Goal: Communication & Community: Answer question/provide support

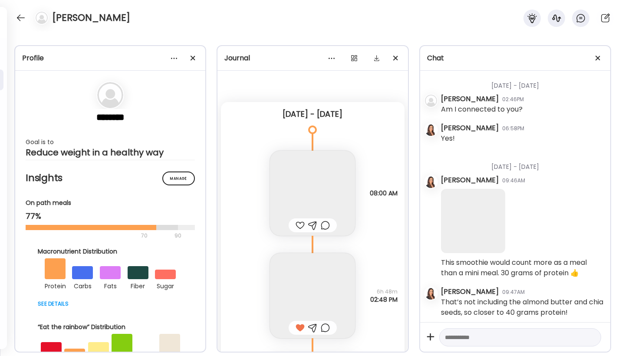
scroll to position [1, 0]
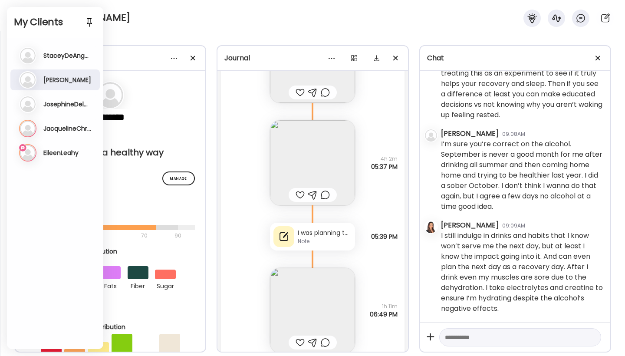
click at [59, 156] on h3 "EileenLeahy" at bounding box center [60, 153] width 35 height 8
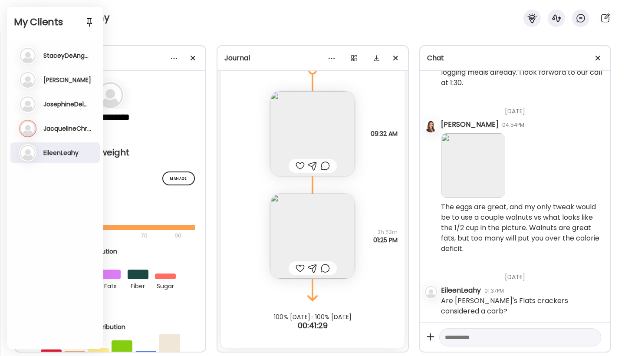
scroll to position [111, 0]
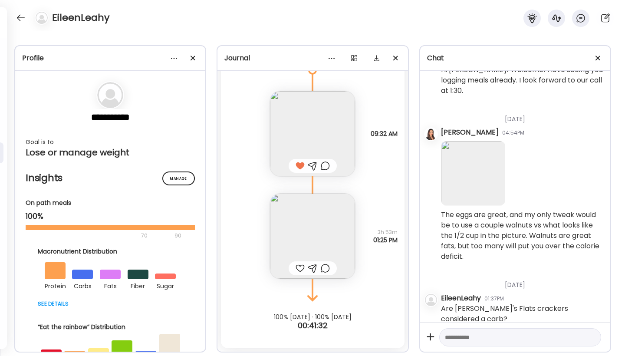
click at [470, 338] on textarea at bounding box center [512, 337] width 135 height 10
type textarea "*"
type textarea "**********"
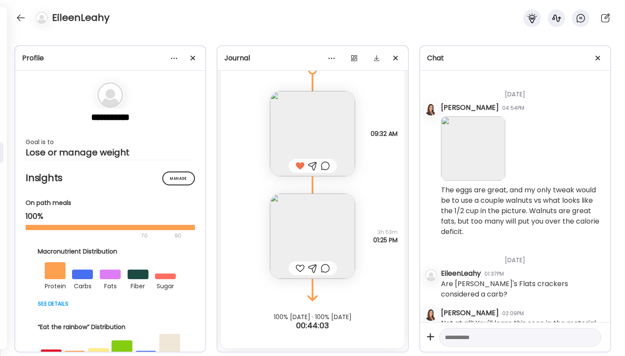
scroll to position [193, 0]
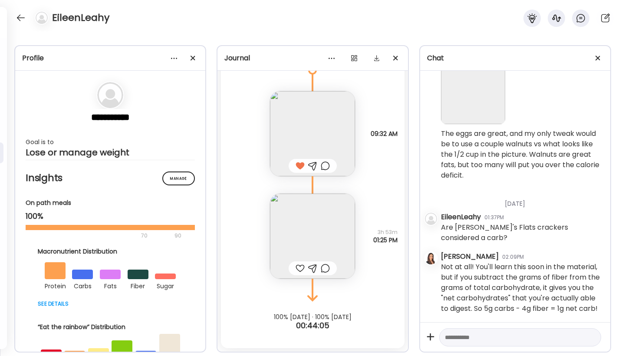
click at [498, 338] on textarea at bounding box center [512, 337] width 135 height 10
type textarea "**********"
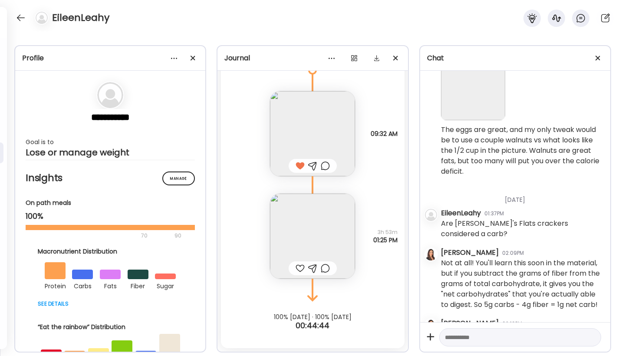
scroll to position [253, 0]
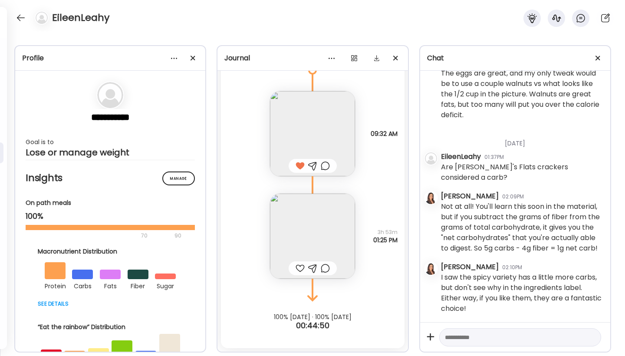
click at [296, 267] on div at bounding box center [299, 268] width 9 height 10
click at [23, 19] on div at bounding box center [21, 18] width 14 height 14
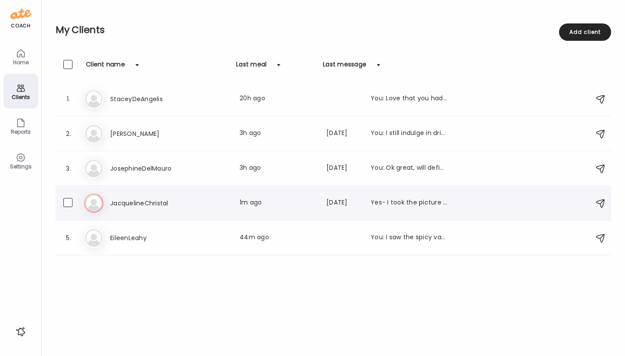
click at [99, 205] on img at bounding box center [93, 202] width 17 height 17
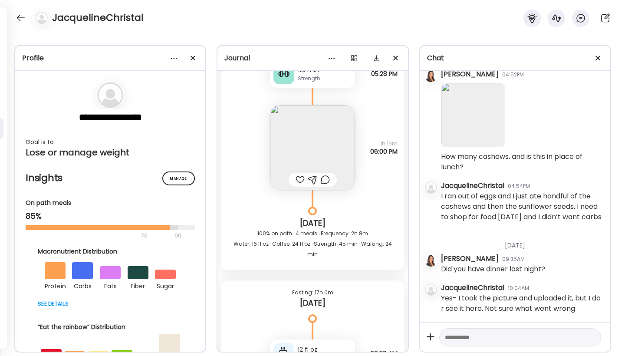
scroll to position [2008, 0]
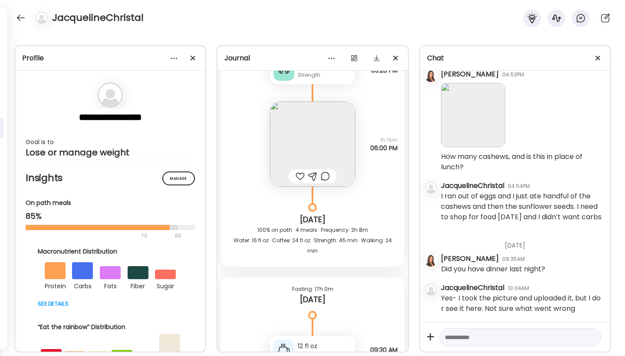
click at [307, 143] on img at bounding box center [312, 143] width 85 height 85
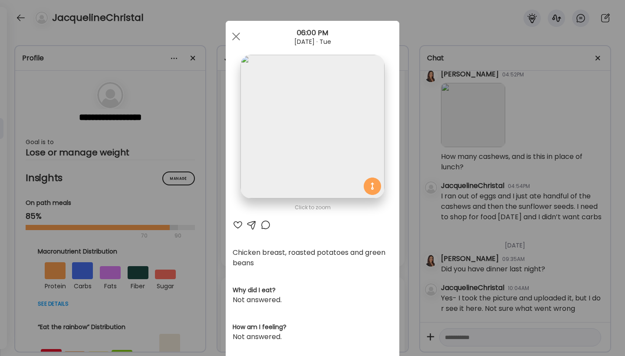
click at [235, 224] on div at bounding box center [237, 224] width 10 height 10
click at [235, 35] on span at bounding box center [236, 37] width 8 height 8
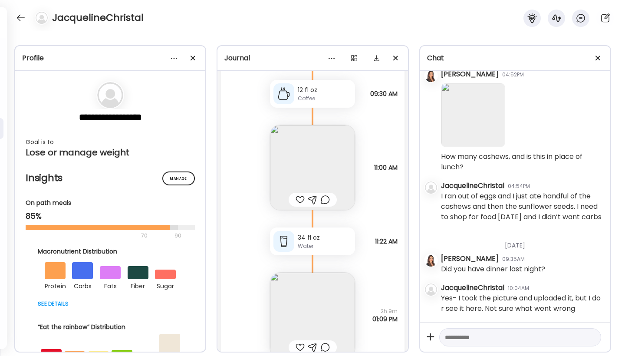
scroll to position [2271, 0]
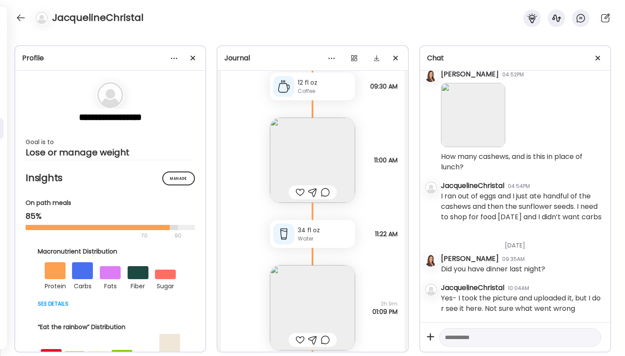
click at [297, 192] on div at bounding box center [299, 192] width 9 height 10
click at [316, 164] on img at bounding box center [312, 160] width 85 height 85
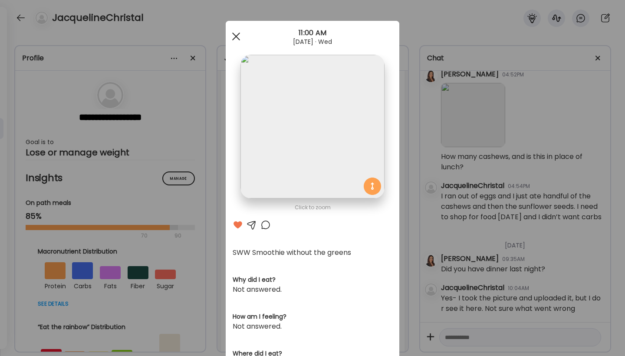
click at [233, 38] on div at bounding box center [235, 36] width 17 height 17
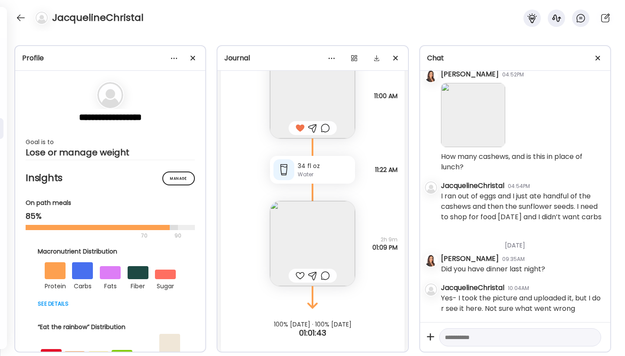
scroll to position [2343, 0]
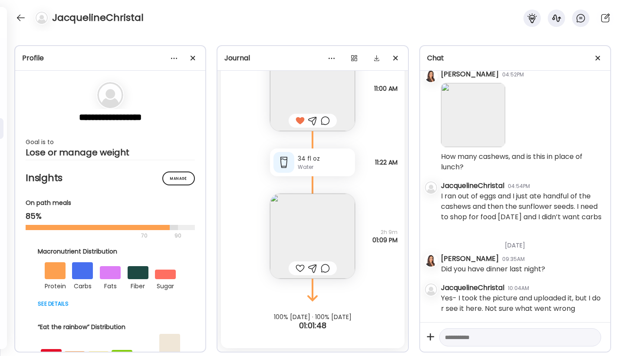
click at [313, 230] on img at bounding box center [312, 235] width 85 height 85
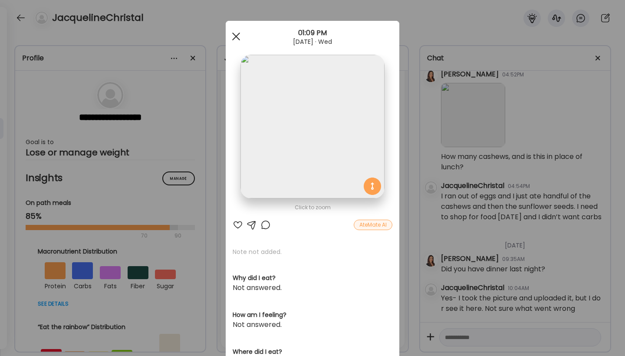
click at [235, 36] on div at bounding box center [235, 36] width 17 height 17
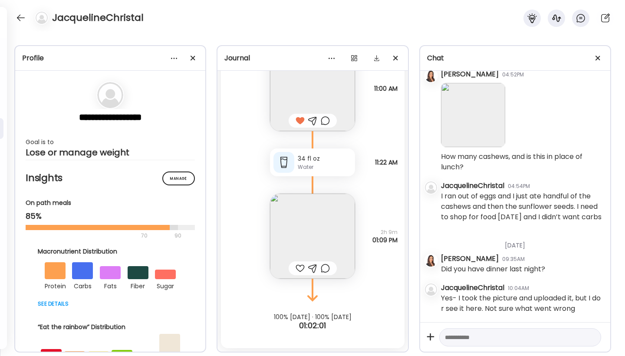
click at [298, 269] on div at bounding box center [299, 268] width 9 height 10
click at [310, 268] on div at bounding box center [312, 268] width 9 height 10
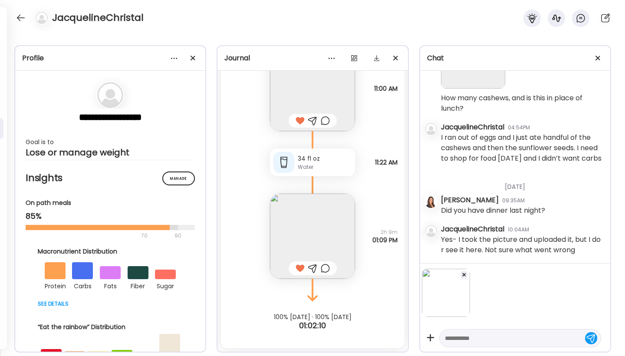
click at [455, 338] on textarea at bounding box center [512, 338] width 135 height 10
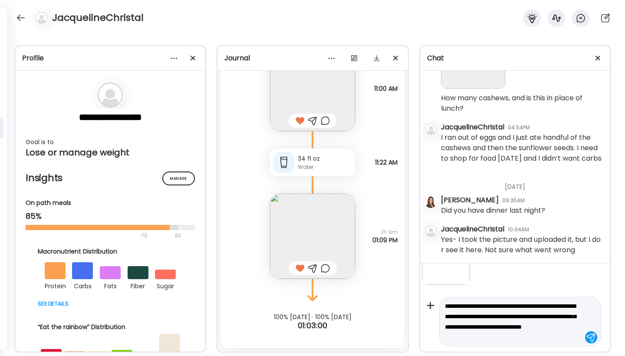
scroll to position [43, 0]
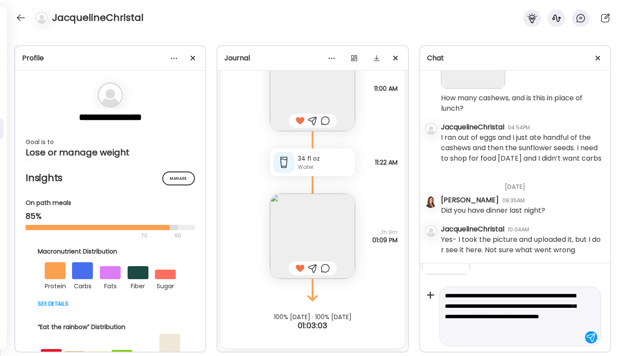
type textarea "**********"
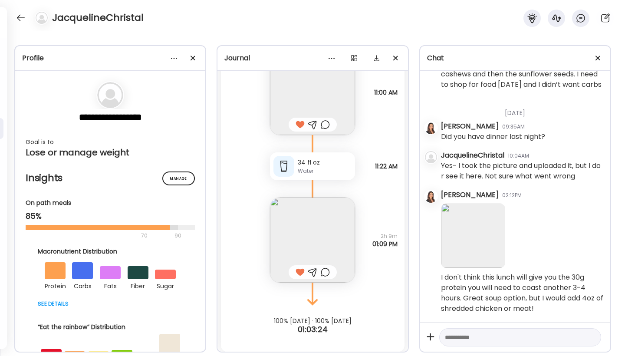
scroll to position [2343, 0]
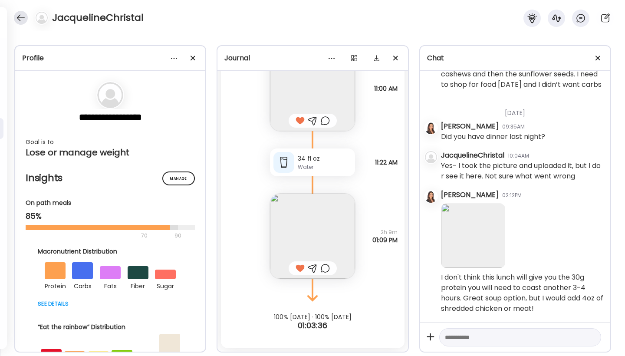
click at [22, 17] on div at bounding box center [21, 18] width 14 height 14
